Goal: Information Seeking & Learning: Learn about a topic

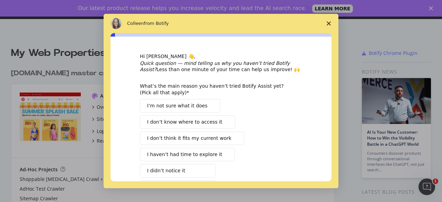
click at [330, 21] on icon "Close survey" at bounding box center [329, 23] width 4 height 4
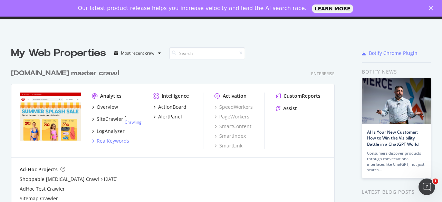
click at [94, 141] on icon "grid" at bounding box center [93, 140] width 2 height 3
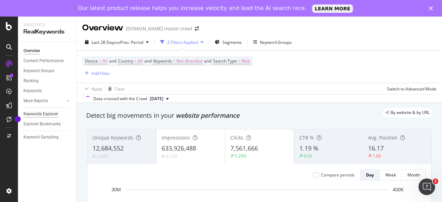
click at [55, 111] on div "Keywords Explorer" at bounding box center [40, 113] width 35 height 7
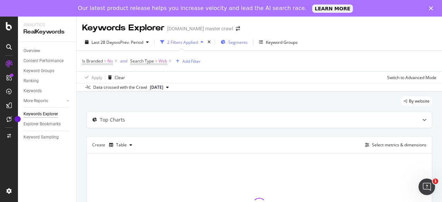
click at [225, 42] on icon "button" at bounding box center [223, 42] width 5 height 4
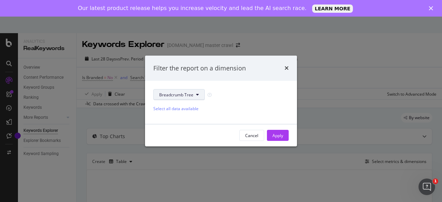
click at [195, 98] on button "Breadcrumb Tree" at bounding box center [178, 94] width 51 height 11
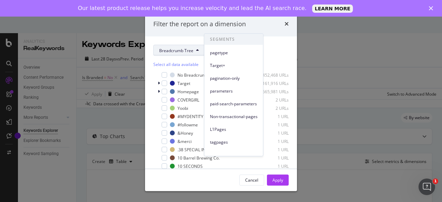
click at [274, 57] on div "Select all data available No Breadcrumb 2,452,468 URLs Target 1,161,916 URLs Ho…" at bounding box center [220, 126] width 135 height 141
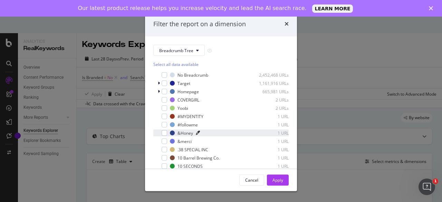
scroll to position [6, 0]
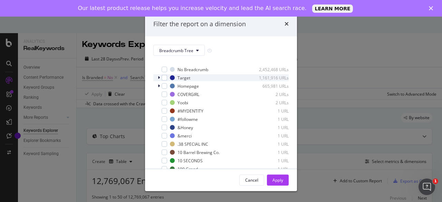
click at [158, 76] on icon "modal" at bounding box center [159, 78] width 2 height 4
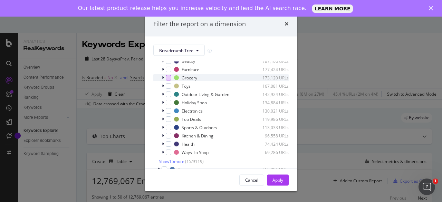
scroll to position [52, 0]
click at [162, 81] on icon "modal" at bounding box center [163, 79] width 2 height 4
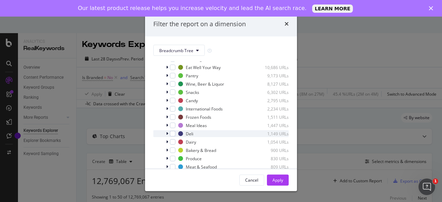
scroll to position [84, 0]
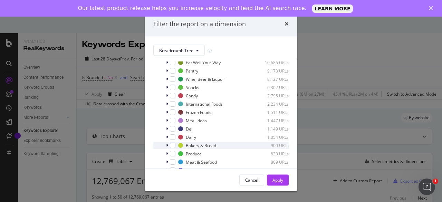
click at [167, 147] on icon "modal" at bounding box center [167, 145] width 2 height 4
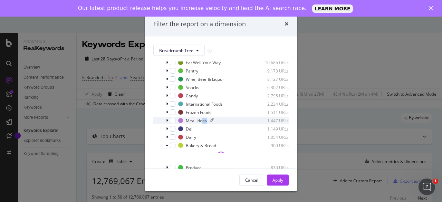
drag, startPoint x: 202, startPoint y: 127, endPoint x: 208, endPoint y: 125, distance: 6.5
click at [207, 123] on div "Meal Ideas 1,447 URLs" at bounding box center [233, 120] width 110 height 6
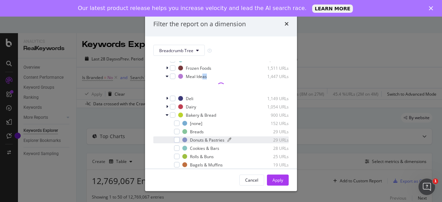
scroll to position [129, 0]
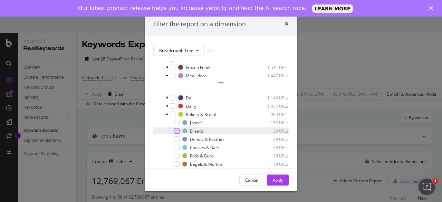
click at [176, 134] on div "modal" at bounding box center [177, 131] width 6 height 6
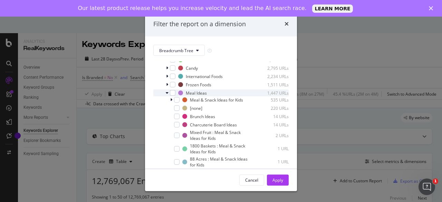
scroll to position [111, 0]
click at [166, 96] on icon "modal" at bounding box center [167, 93] width 3 height 4
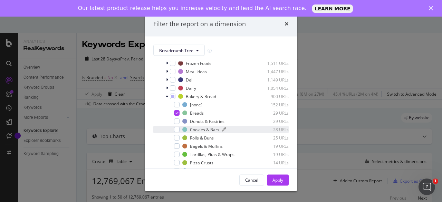
scroll to position [133, 0]
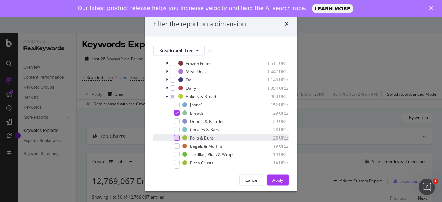
click at [177, 140] on div "modal" at bounding box center [177, 138] width 6 height 6
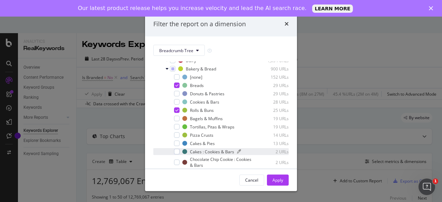
scroll to position [162, 0]
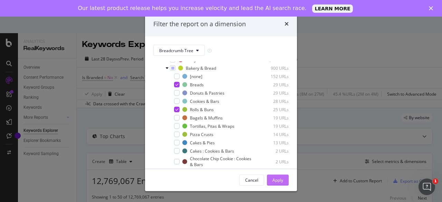
click at [275, 180] on div "Apply" at bounding box center [277, 180] width 11 height 6
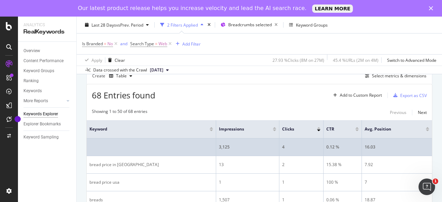
scroll to position [69, 0]
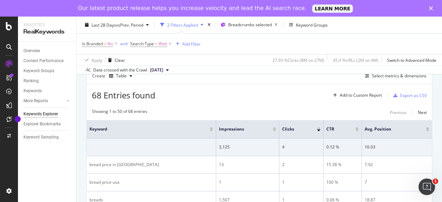
click at [273, 129] on div at bounding box center [274, 130] width 3 height 2
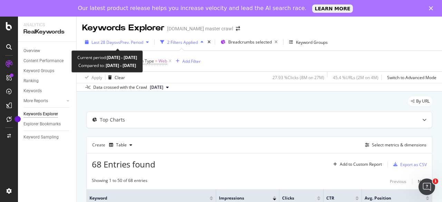
click at [113, 43] on span "Last 28 Days" at bounding box center [103, 42] width 25 height 6
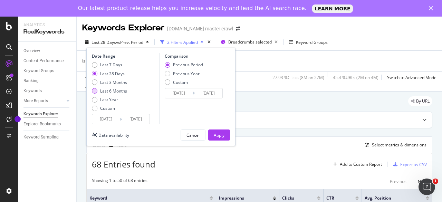
click at [112, 93] on div "Last 6 Months" at bounding box center [113, 91] width 27 height 6
type input "[DATE]"
drag, startPoint x: 217, startPoint y: 134, endPoint x: 222, endPoint y: 82, distance: 51.9
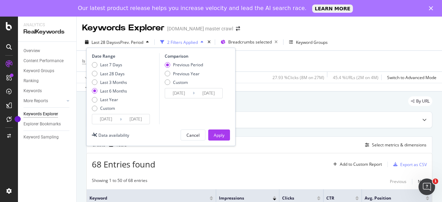
click at [217, 134] on div "Apply" at bounding box center [219, 135] width 11 height 6
